Goal: Task Accomplishment & Management: Use online tool/utility

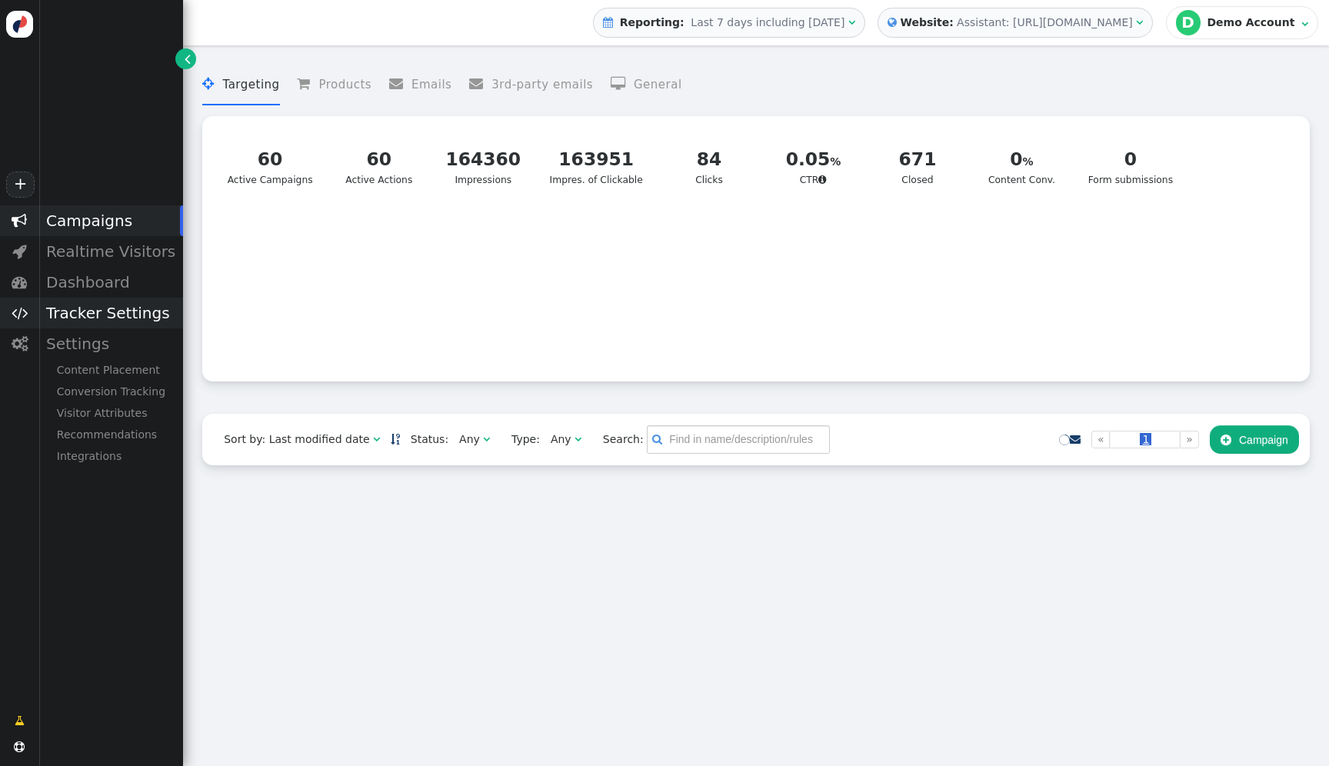
click at [136, 325] on div "Tracker Settings" at bounding box center [110, 313] width 145 height 31
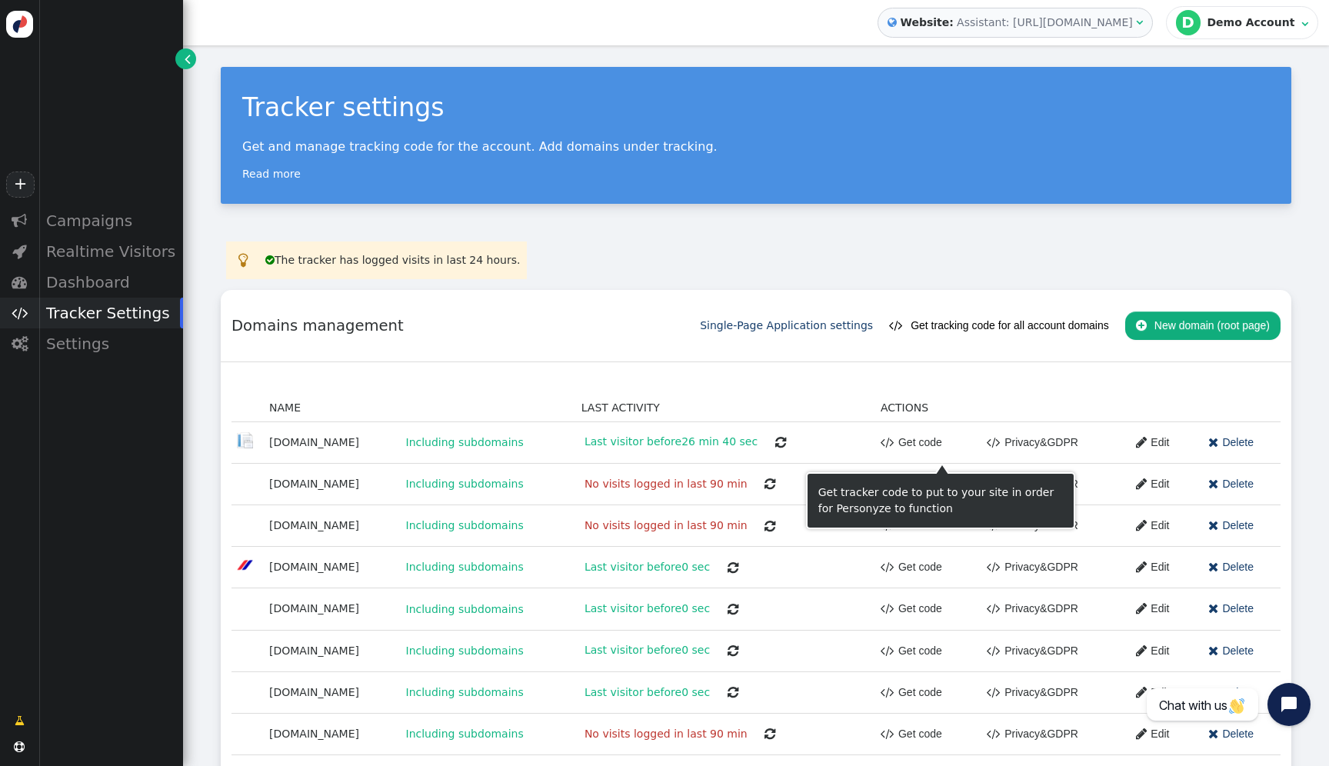
click at [942, 447] on link " Get code" at bounding box center [912, 442] width 62 height 28
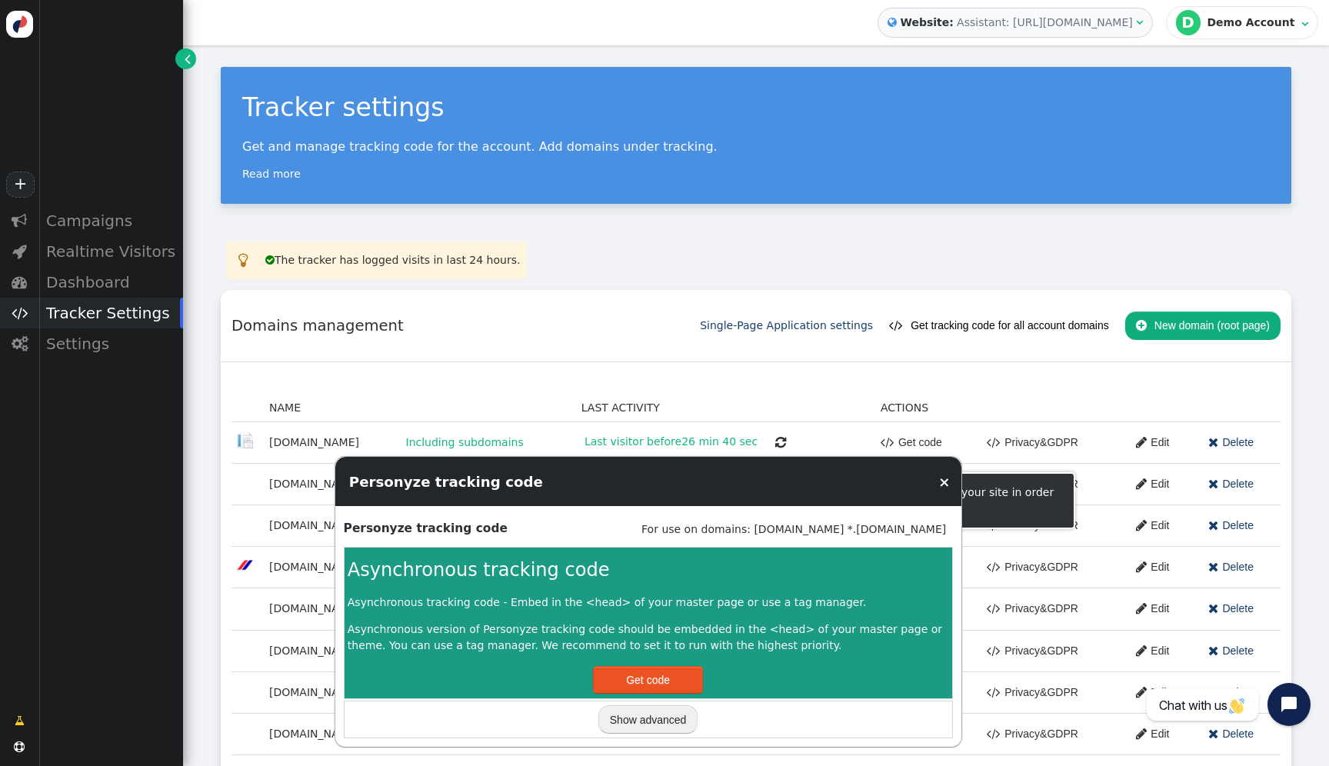
click at [677, 673] on button "Get code" at bounding box center [648, 680] width 110 height 28
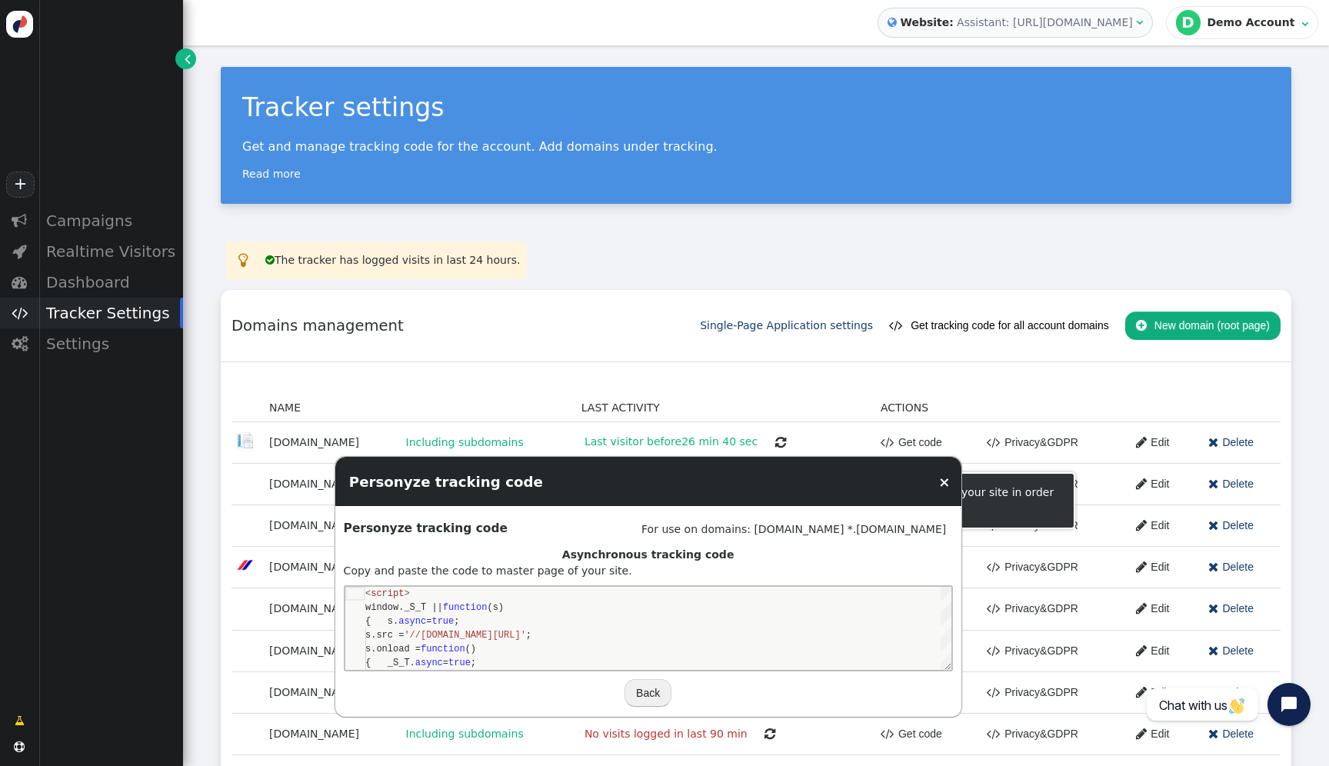
scroll to position [138, 0]
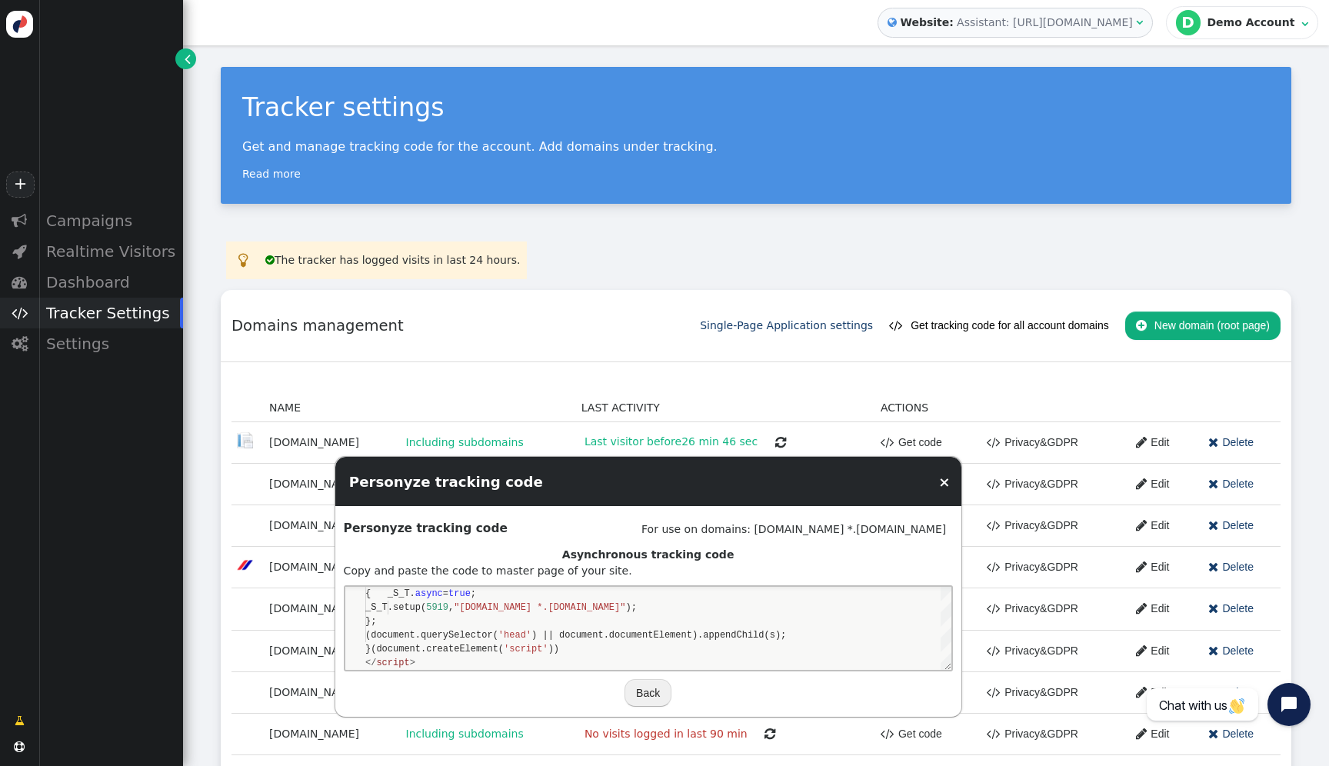
click at [634, 702] on button "Back" at bounding box center [647, 693] width 47 height 28
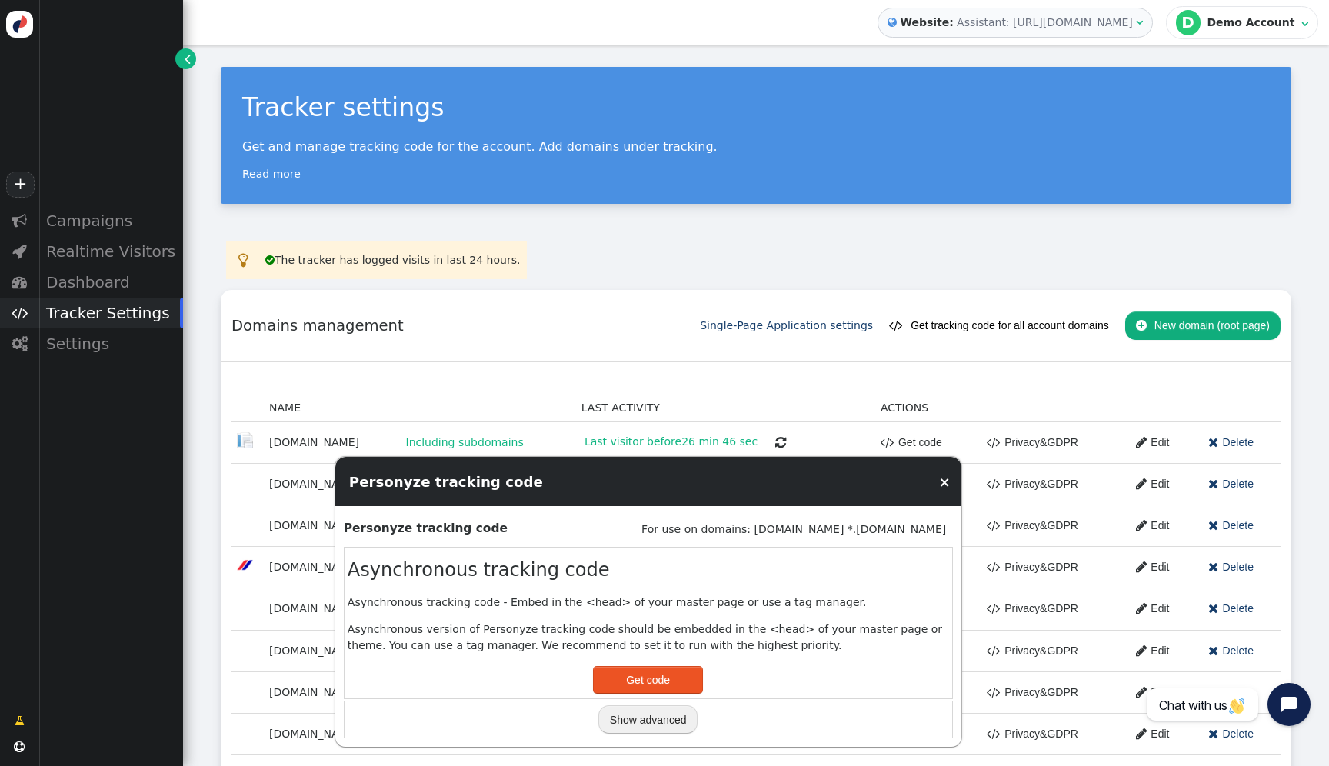
click at [659, 722] on button "Show advanced" at bounding box center [648, 719] width 100 height 28
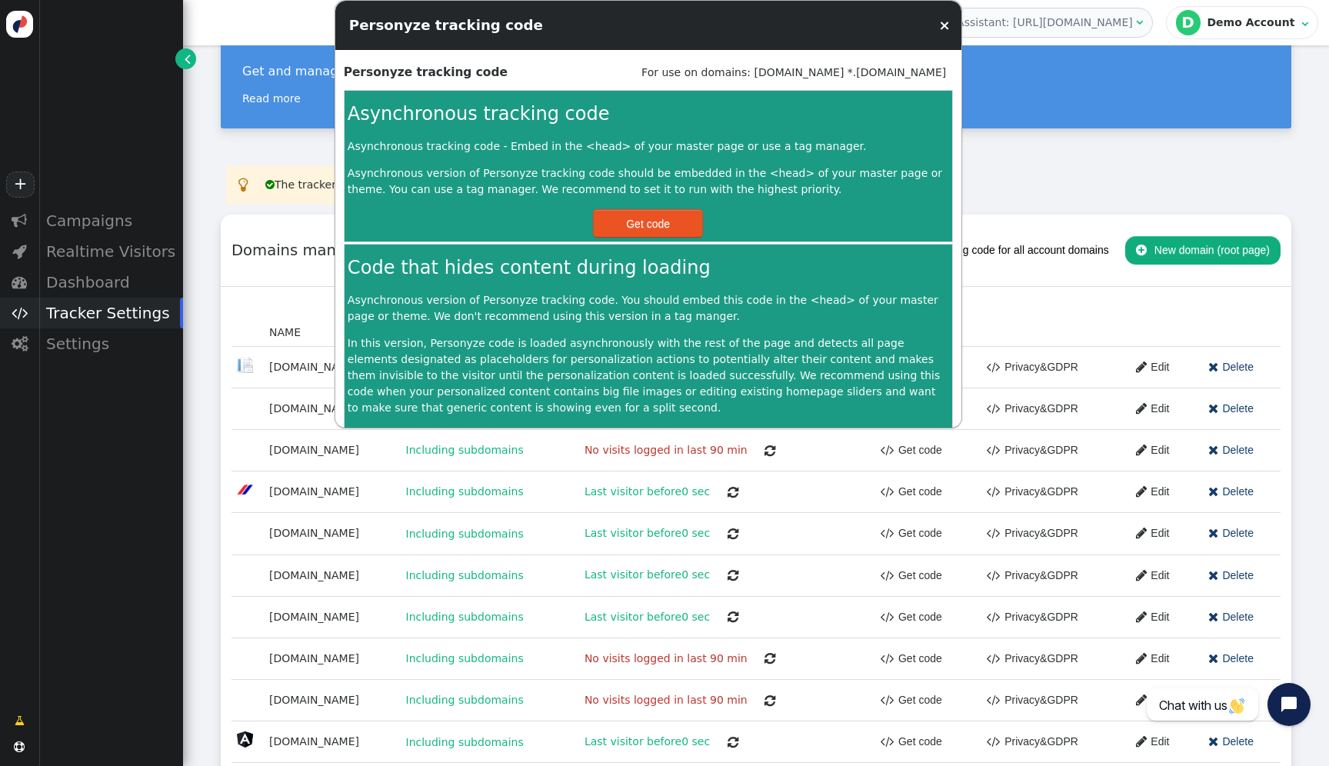
scroll to position [74, 0]
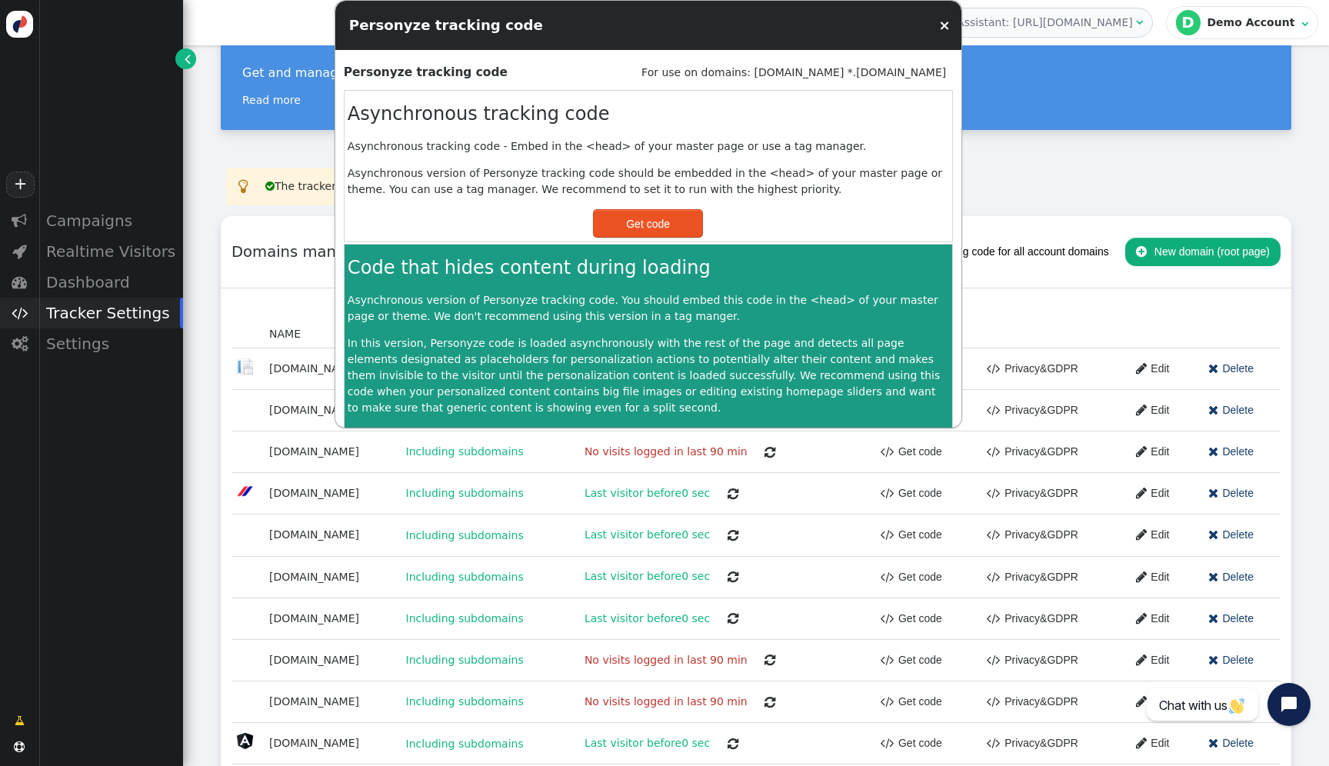
click at [675, 353] on p "In this version, Personyze code is loaded asynchronously with the rest of the p…" at bounding box center [648, 375] width 601 height 81
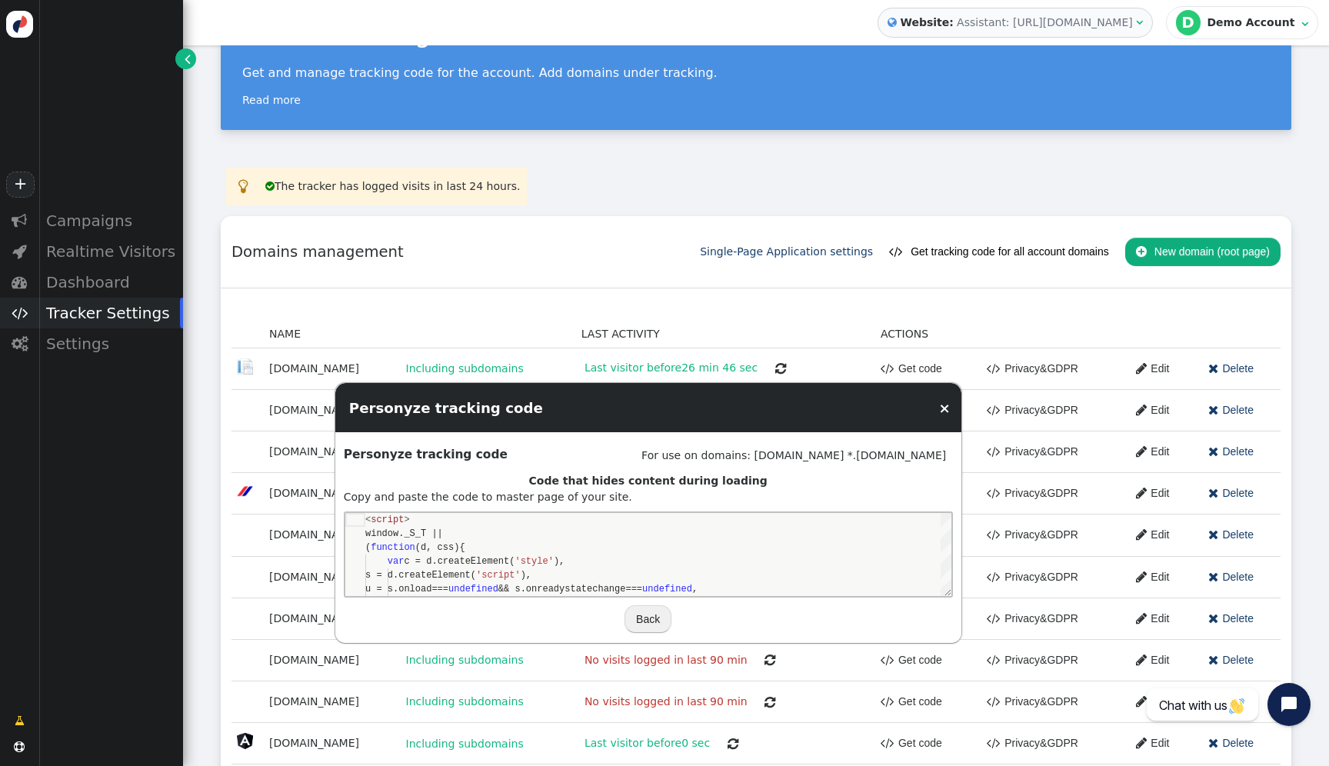
scroll to position [138, 0]
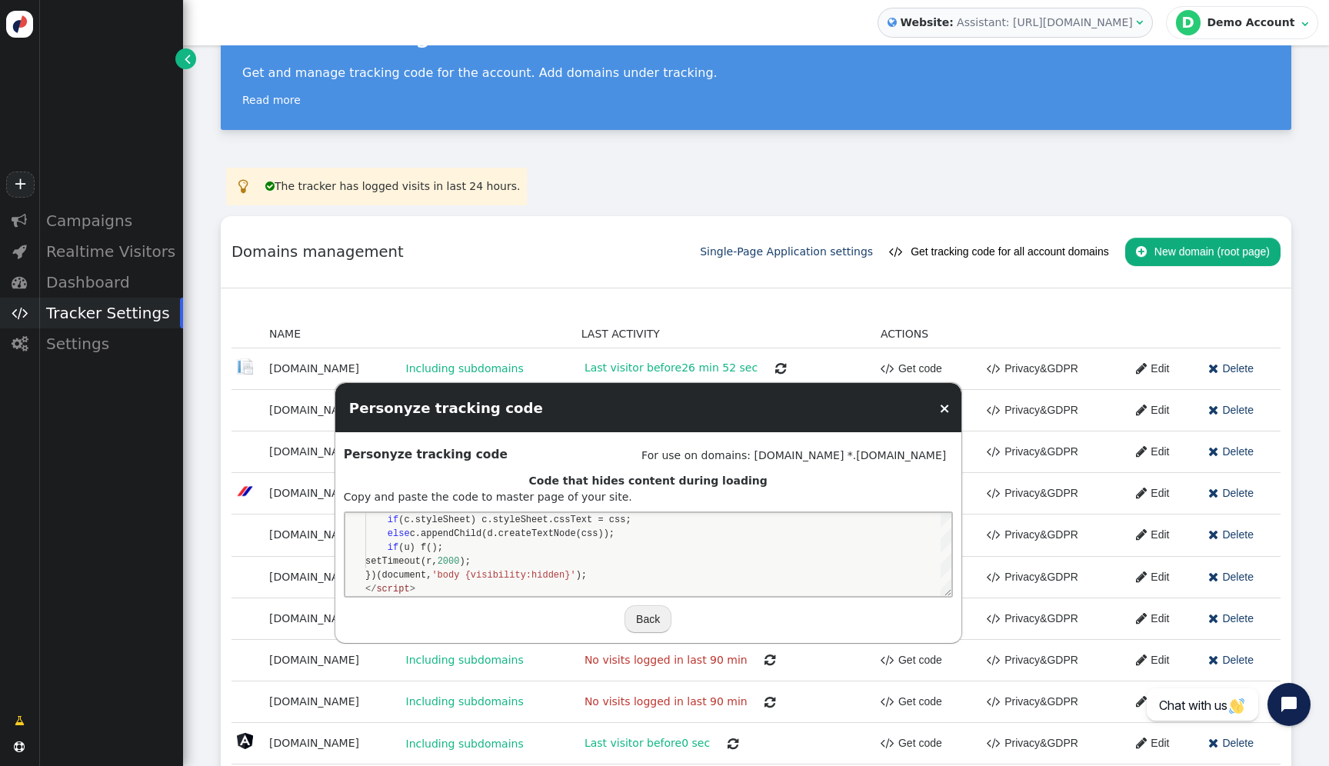
click at [949, 395] on div "Personyze tracking code ×" at bounding box center [648, 407] width 626 height 49
click at [1032, 246] on button " Get tracking code for all account domains" at bounding box center [999, 252] width 220 height 28
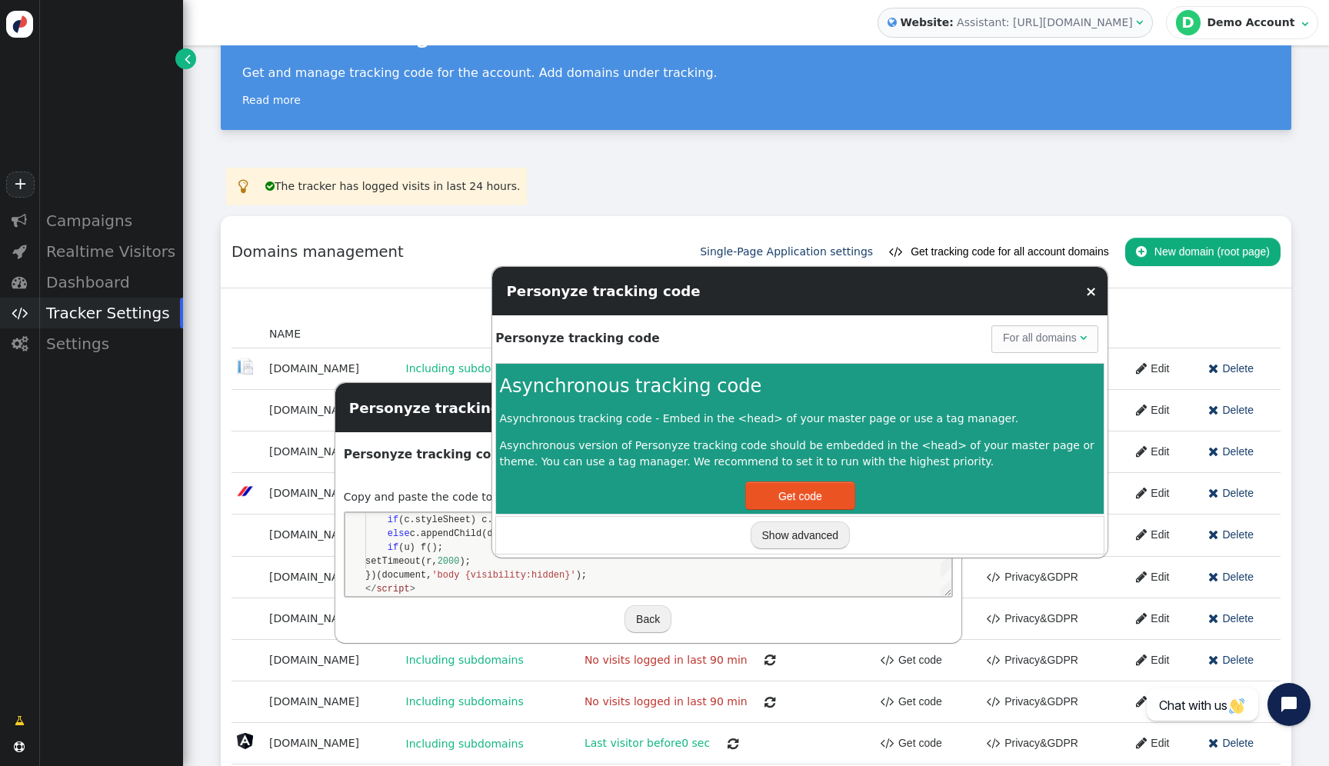
click at [795, 492] on button "Get code" at bounding box center [800, 495] width 110 height 28
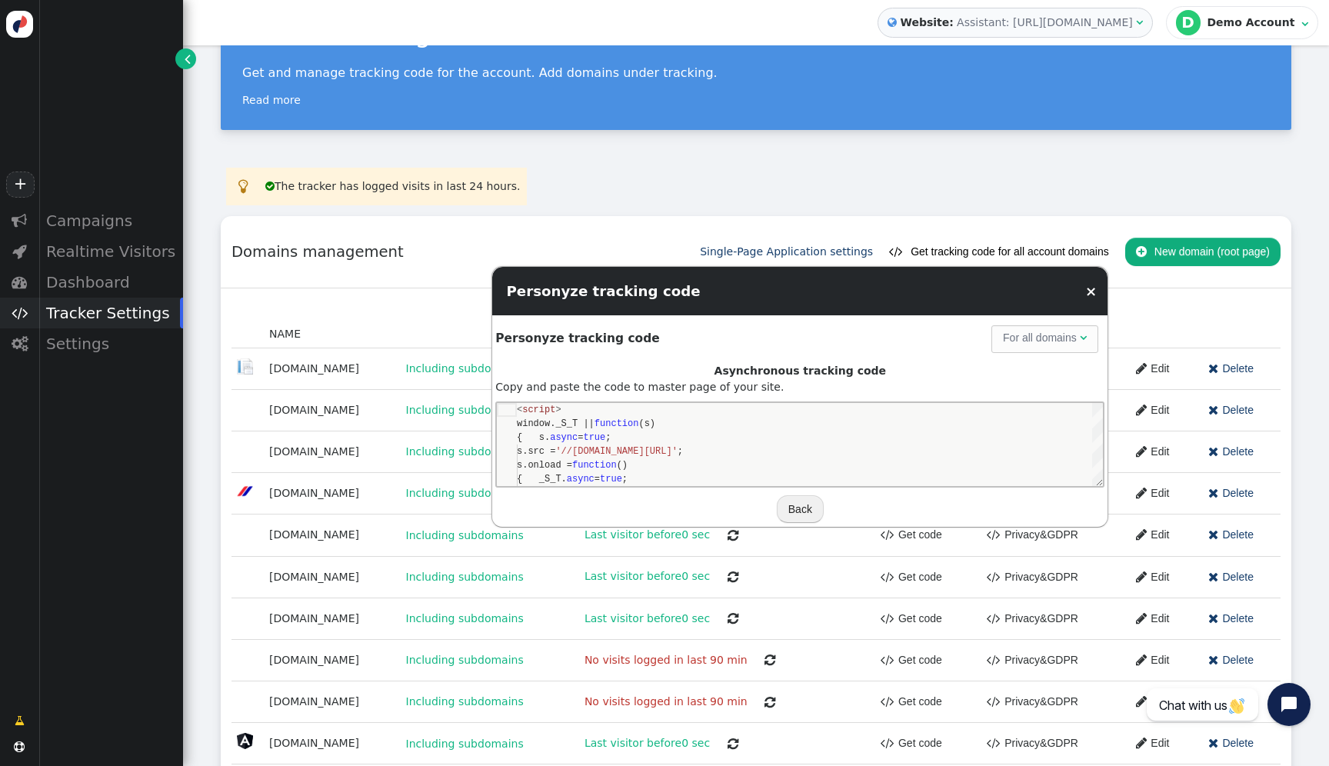
scroll to position [125, 0]
